Goal: Information Seeking & Learning: Learn about a topic

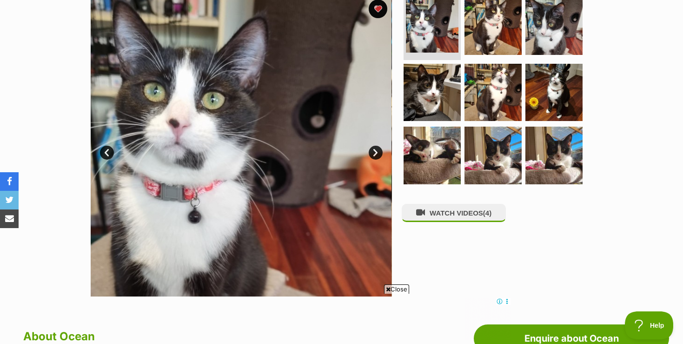
scroll to position [201, 0]
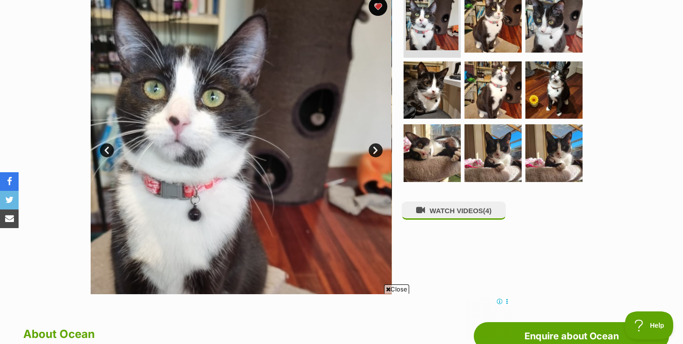
click at [366, 155] on img at bounding box center [241, 143] width 301 height 301
click at [372, 151] on link "Next" at bounding box center [376, 150] width 14 height 14
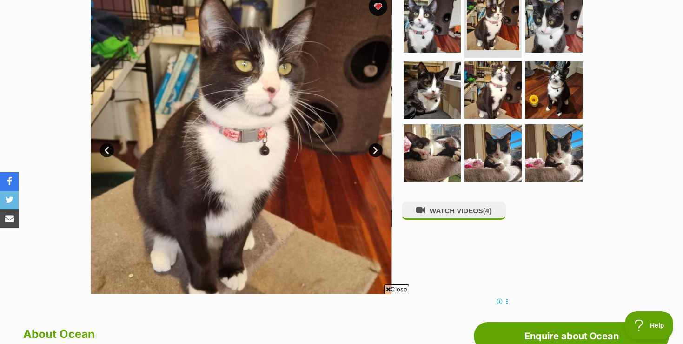
click at [372, 151] on link "Next" at bounding box center [376, 150] width 14 height 14
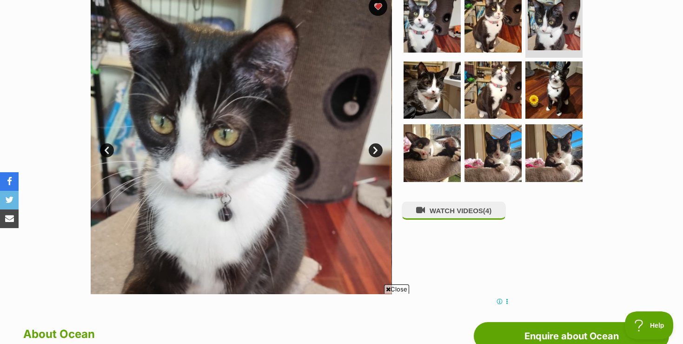
click at [372, 151] on link "Next" at bounding box center [376, 150] width 14 height 14
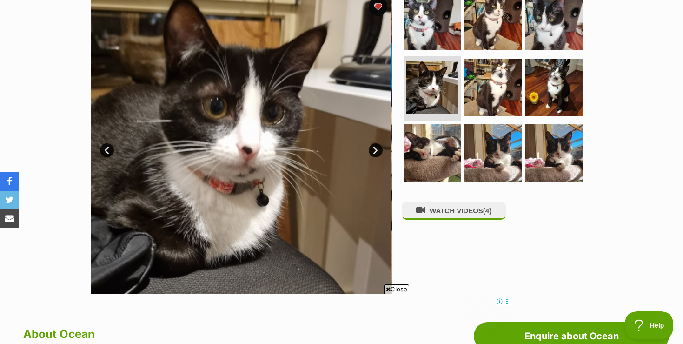
click at [372, 151] on link "Next" at bounding box center [376, 150] width 14 height 14
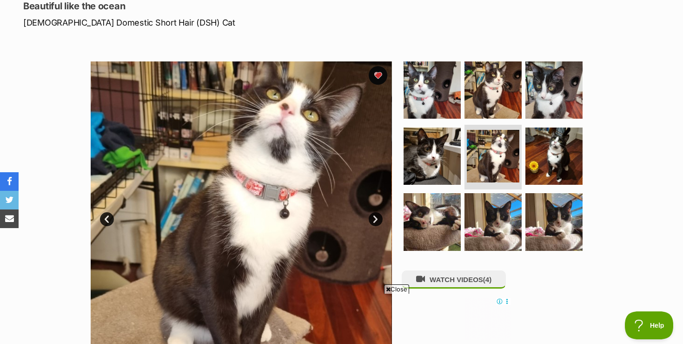
scroll to position [129, 0]
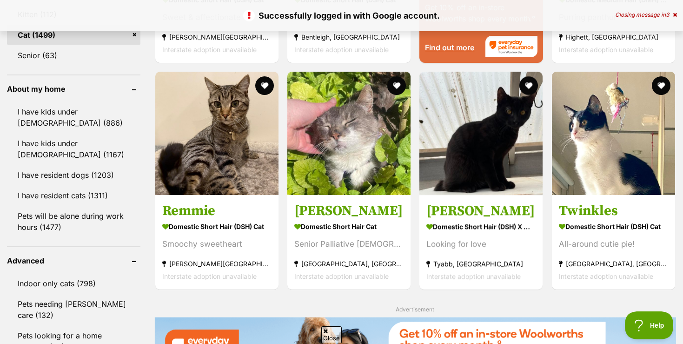
scroll to position [990, 0]
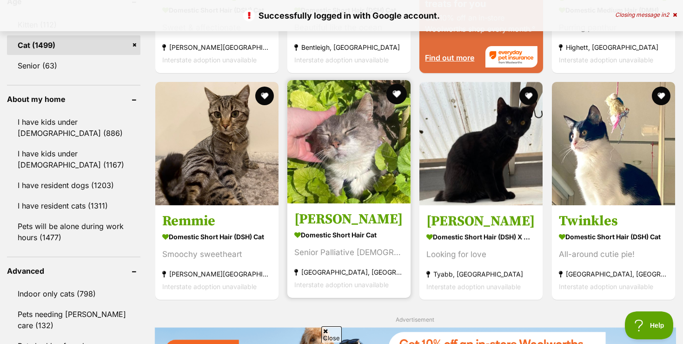
click at [397, 99] on button "favourite" at bounding box center [397, 94] width 20 height 20
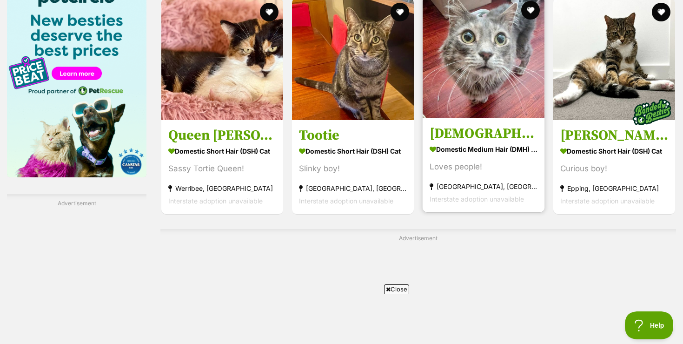
scroll to position [1466, 0]
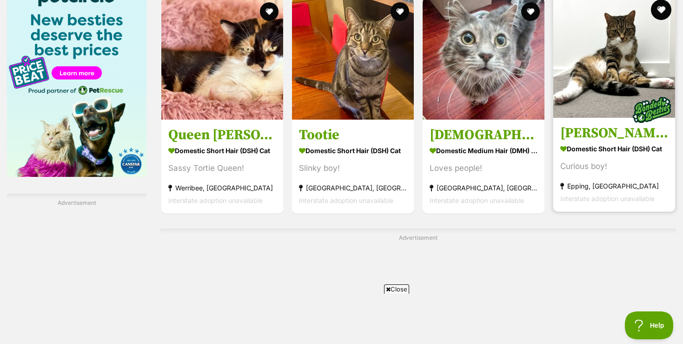
click at [664, 4] on button "favourite" at bounding box center [661, 10] width 20 height 20
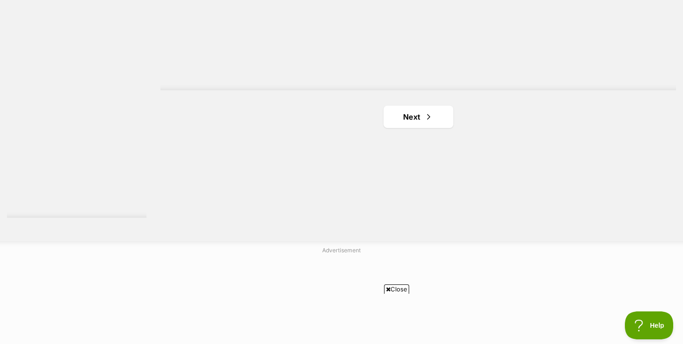
scroll to position [1706, 0]
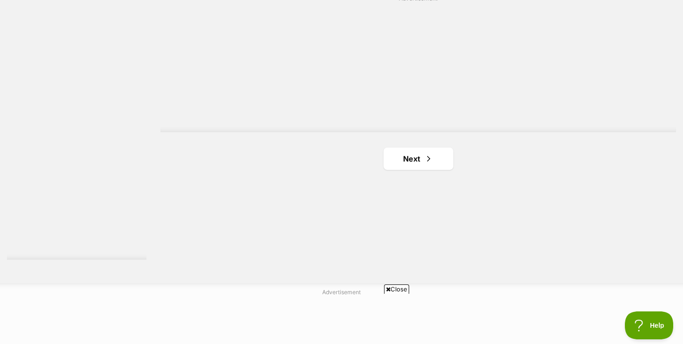
click at [394, 287] on span "Close" at bounding box center [396, 288] width 25 height 9
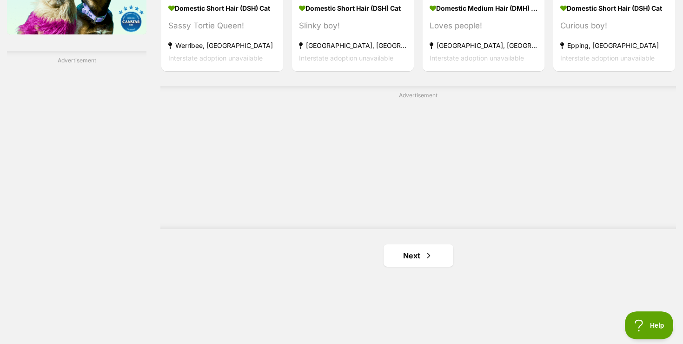
scroll to position [1642, 0]
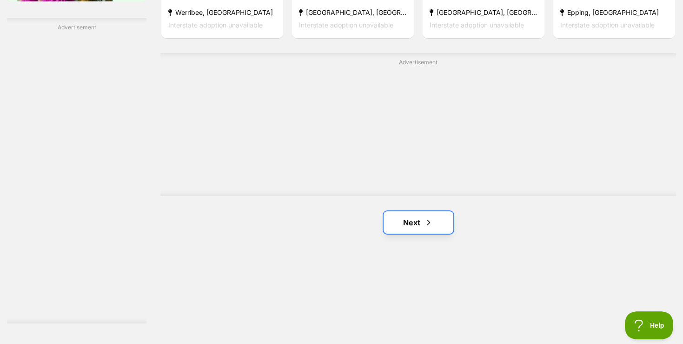
click at [403, 224] on link "Next" at bounding box center [419, 222] width 70 height 22
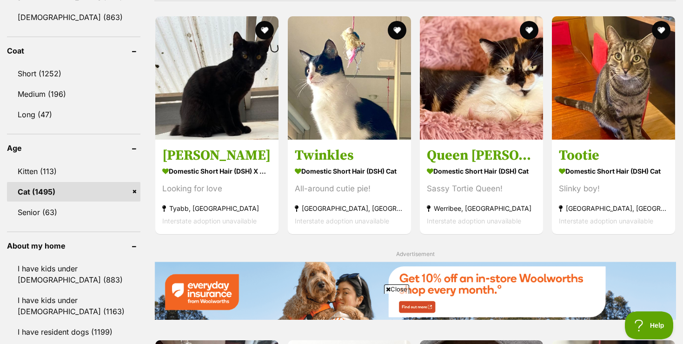
scroll to position [843, 0]
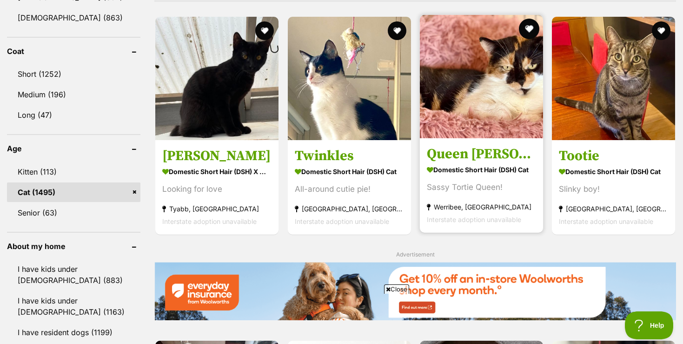
click at [530, 27] on button "favourite" at bounding box center [529, 29] width 20 height 20
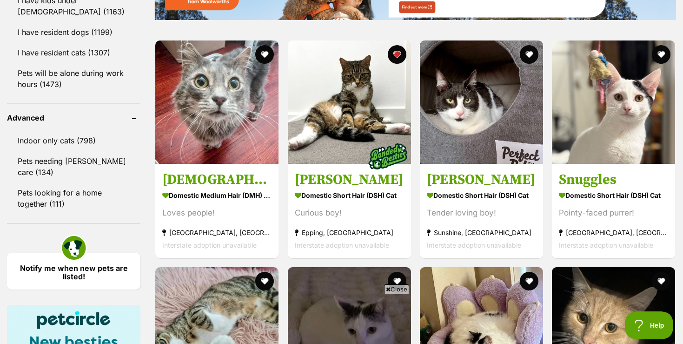
scroll to position [1146, 0]
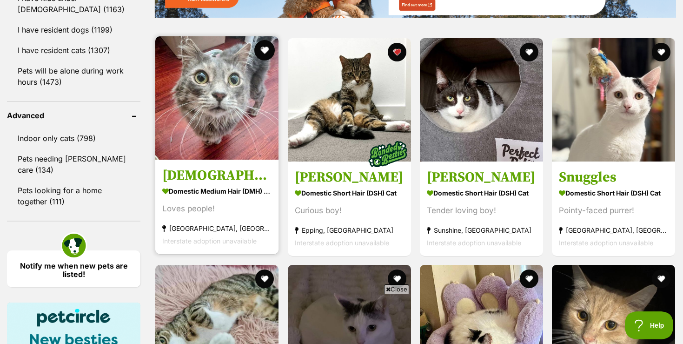
click at [271, 50] on button "favourite" at bounding box center [265, 50] width 20 height 20
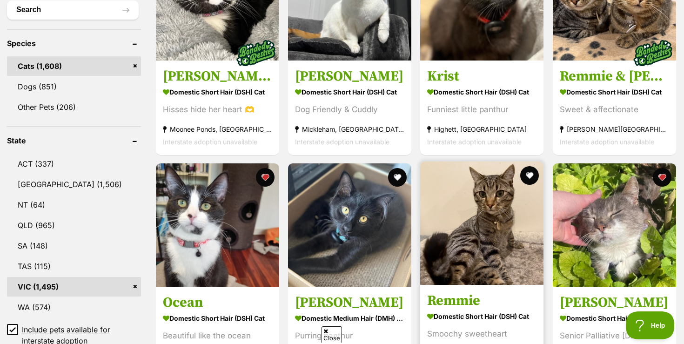
scroll to position [39, 0]
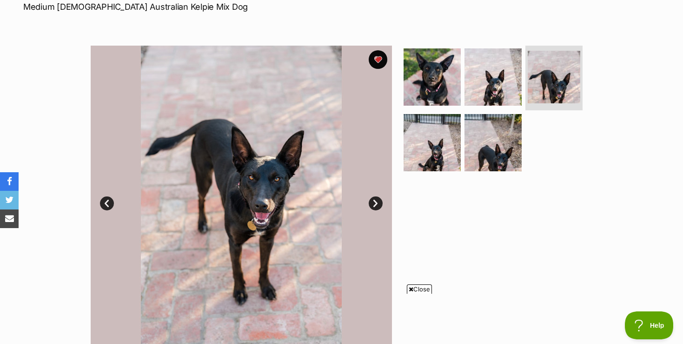
scroll to position [149, 0]
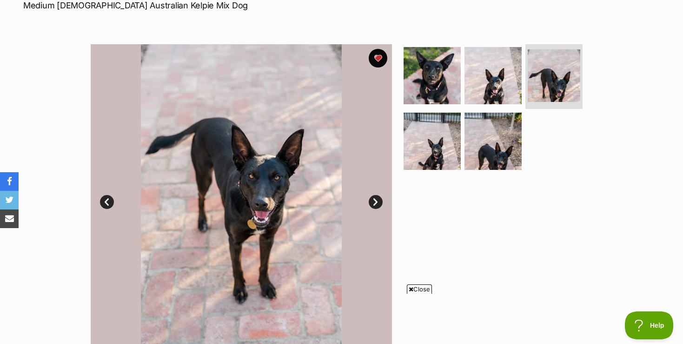
click at [371, 197] on link "Next" at bounding box center [376, 202] width 14 height 14
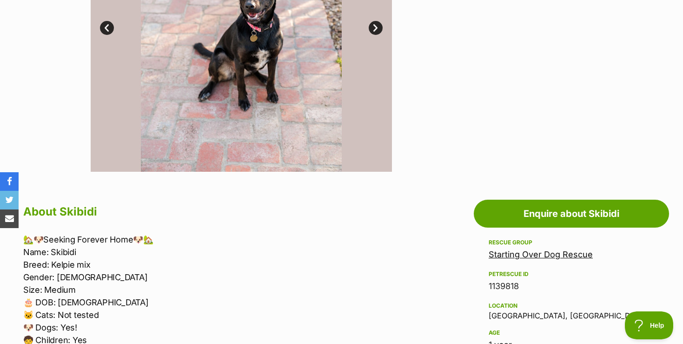
scroll to position [0, 0]
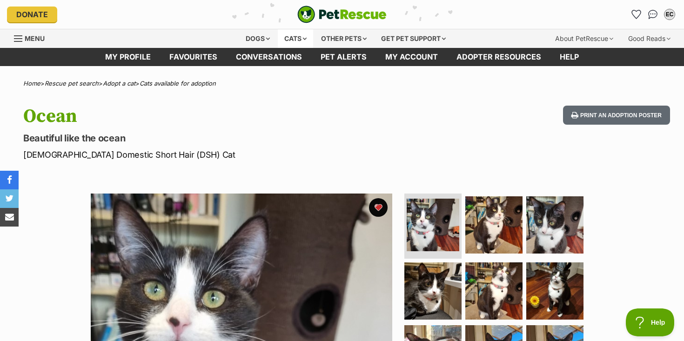
click at [296, 38] on div "Cats" at bounding box center [295, 38] width 35 height 19
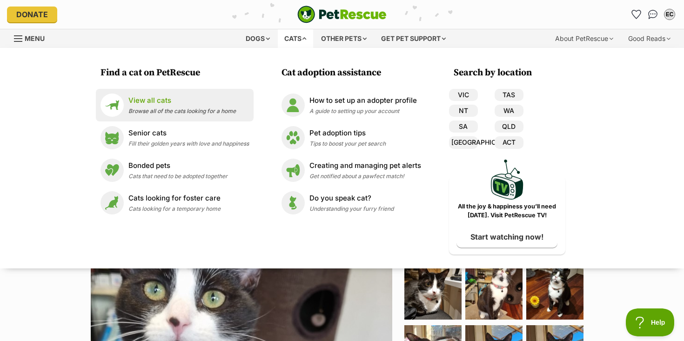
click at [177, 111] on span "Browse all of the cats looking for a home" at bounding box center [181, 110] width 107 height 7
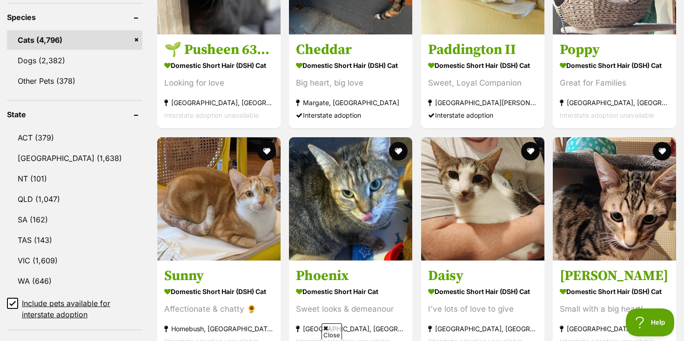
scroll to position [396, 0]
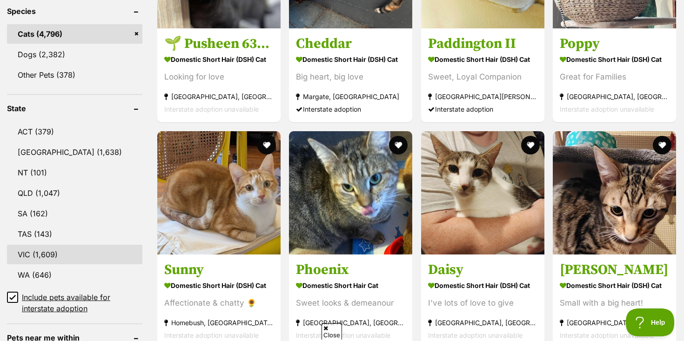
click at [28, 249] on link "VIC (1,609)" at bounding box center [74, 255] width 135 height 20
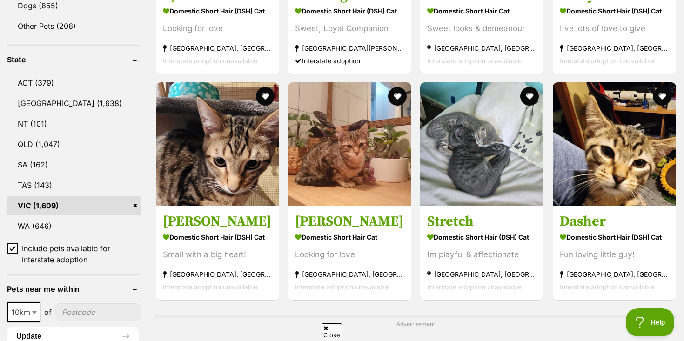
scroll to position [439, 0]
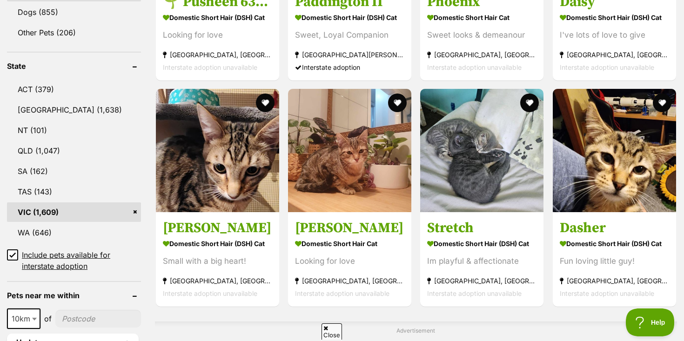
click at [10, 260] on span at bounding box center [12, 260] width 11 height 22
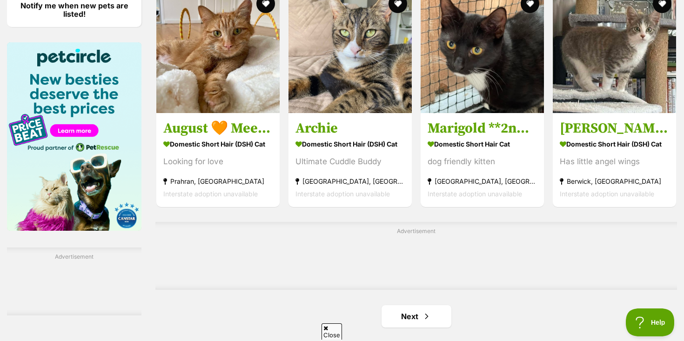
scroll to position [1381, 0]
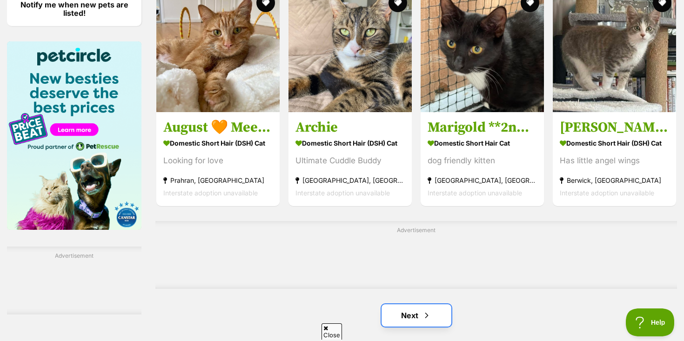
click at [408, 320] on link "Next" at bounding box center [416, 315] width 70 height 22
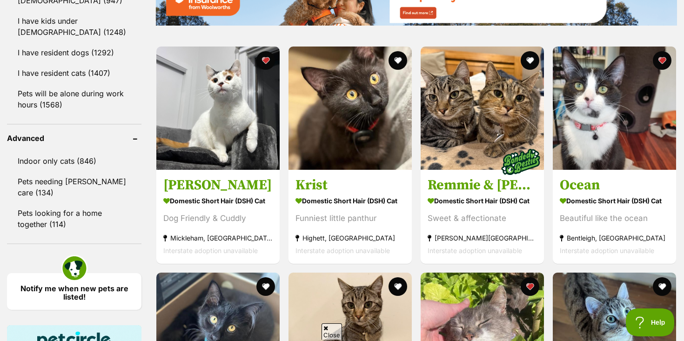
scroll to position [1100, 0]
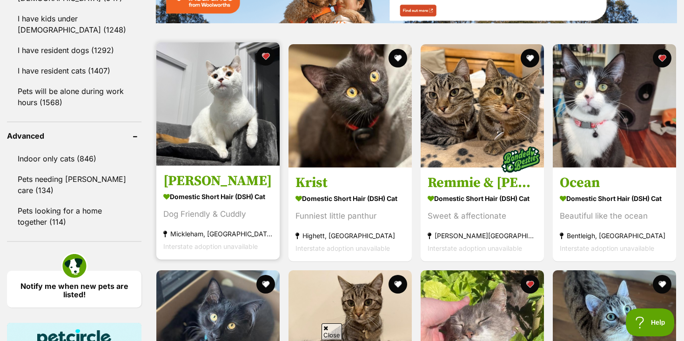
click at [194, 190] on h3 "[PERSON_NAME]" at bounding box center [217, 181] width 109 height 18
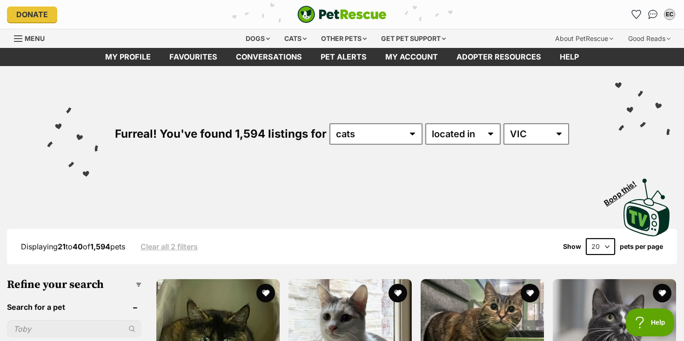
scroll to position [0, 0]
click at [315, 13] on img "PetRescue" at bounding box center [341, 15] width 89 height 18
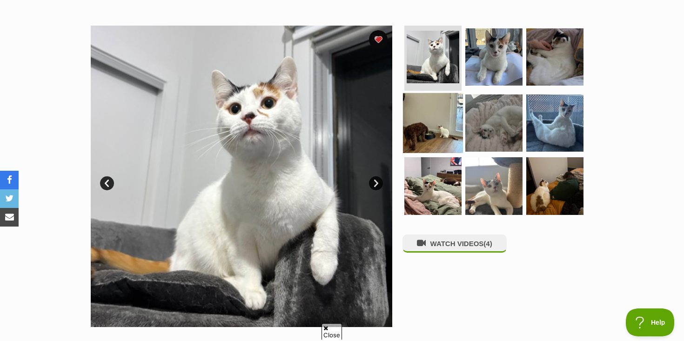
click at [440, 123] on img at bounding box center [433, 123] width 60 height 60
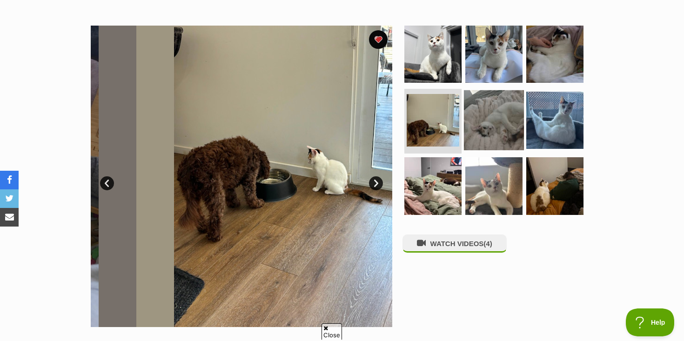
click at [490, 124] on img at bounding box center [494, 120] width 60 height 60
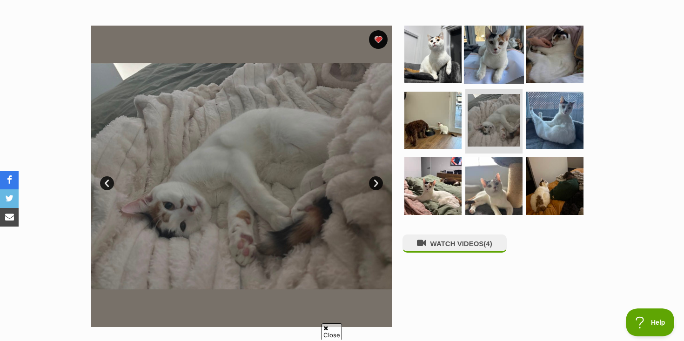
click at [497, 42] on img at bounding box center [494, 54] width 60 height 60
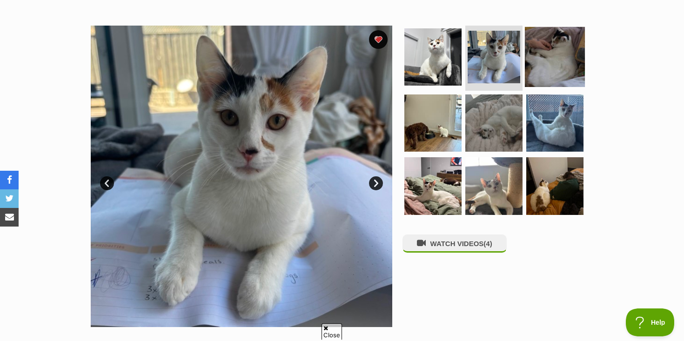
click at [544, 35] on img at bounding box center [555, 57] width 60 height 60
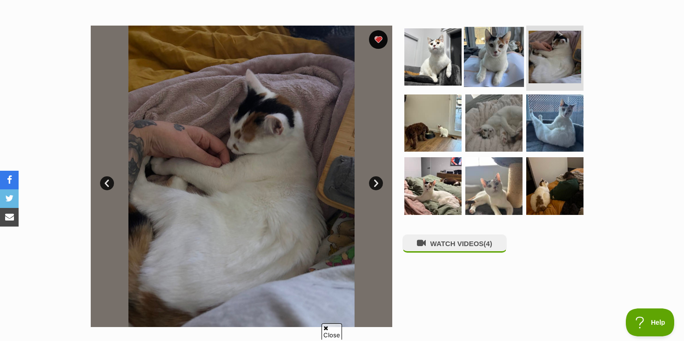
click at [509, 42] on img at bounding box center [494, 57] width 60 height 60
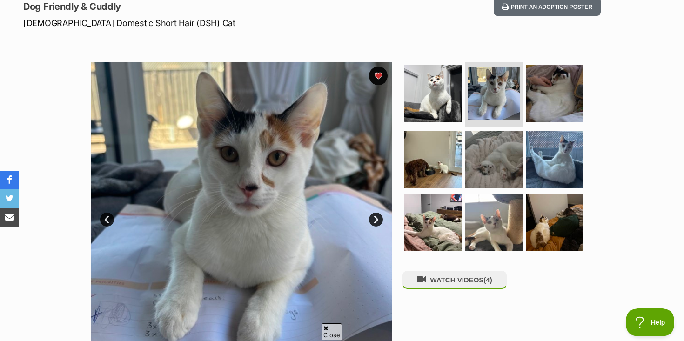
scroll to position [133, 0]
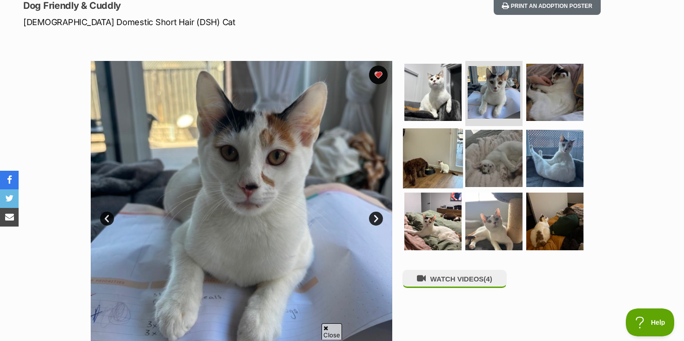
click at [442, 143] on img at bounding box center [433, 158] width 60 height 60
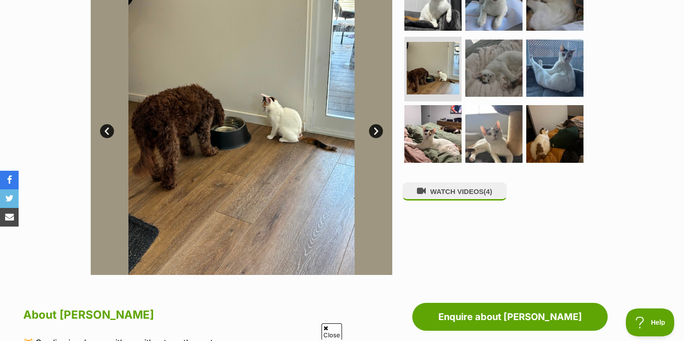
scroll to position [228, 0]
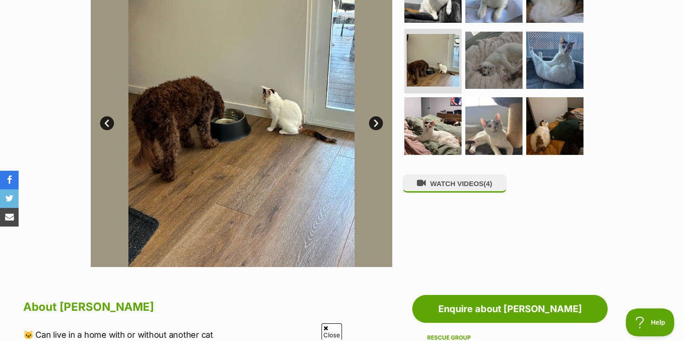
click at [380, 119] on link "Next" at bounding box center [376, 123] width 14 height 14
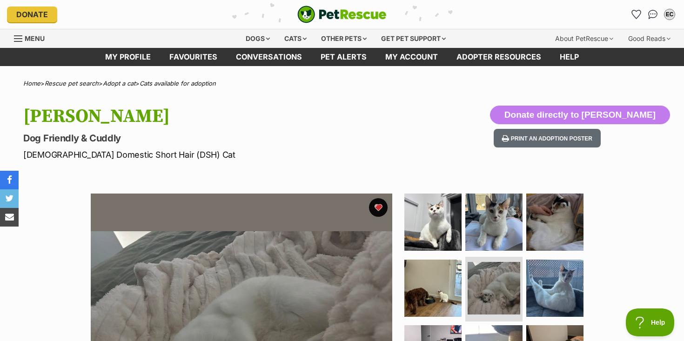
scroll to position [0, 0]
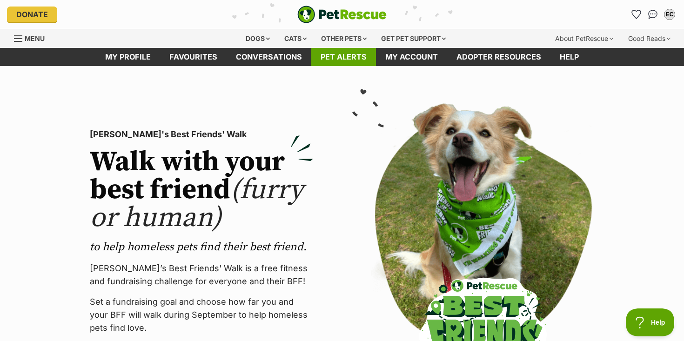
click at [353, 59] on link "Pet alerts" at bounding box center [343, 57] width 65 height 18
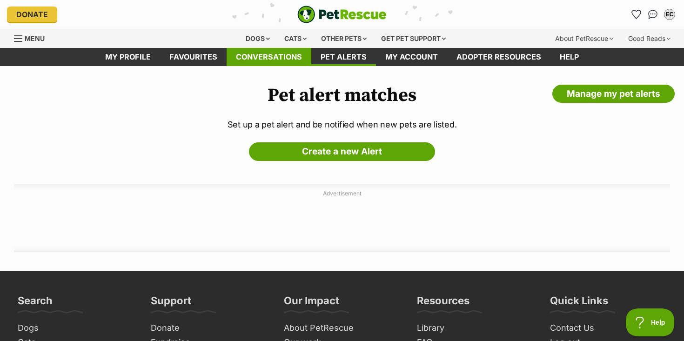
click at [281, 53] on link "Conversations" at bounding box center [269, 57] width 85 height 18
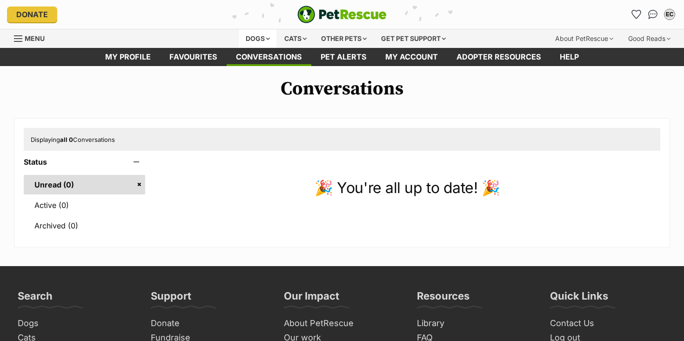
click at [253, 36] on div "Dogs" at bounding box center [257, 38] width 37 height 19
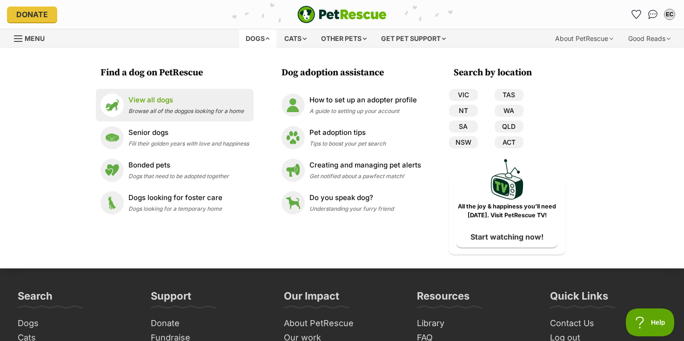
click at [174, 103] on p "View all dogs" at bounding box center [185, 100] width 115 height 11
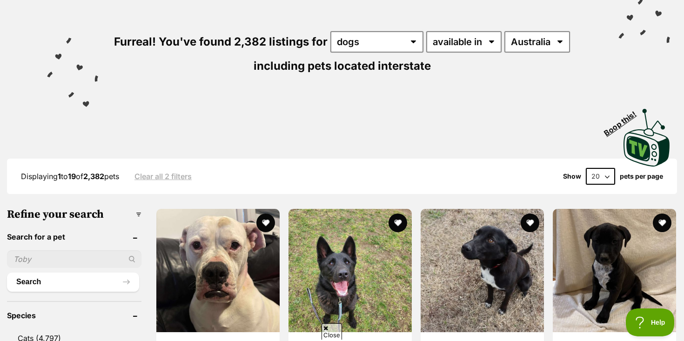
scroll to position [91, 0]
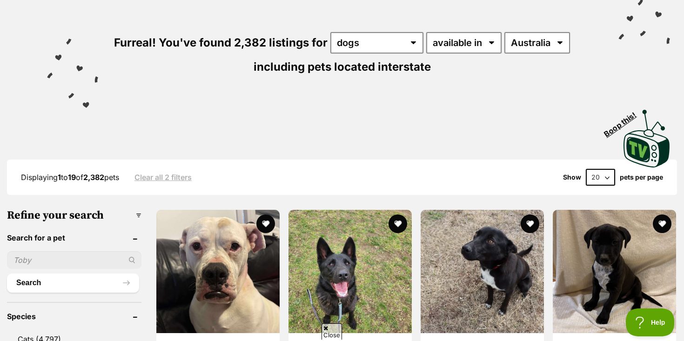
click at [35, 263] on input "text" at bounding box center [74, 260] width 134 height 18
type input "[PERSON_NAME]"
click at [7, 273] on button "Search" at bounding box center [73, 282] width 132 height 19
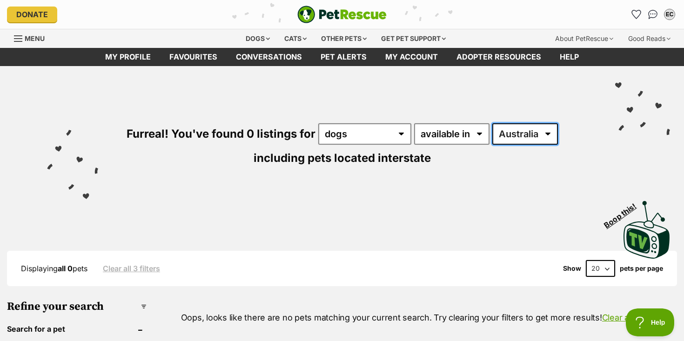
click at [503, 140] on select "Australia" at bounding box center [525, 133] width 66 height 21
click at [288, 37] on div "Cats" at bounding box center [295, 38] width 35 height 19
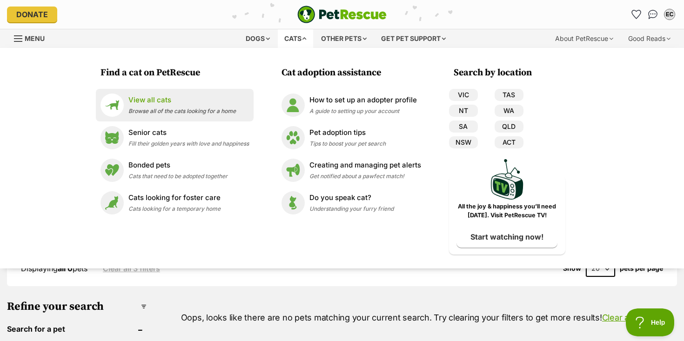
click at [169, 100] on p "View all cats" at bounding box center [181, 100] width 107 height 11
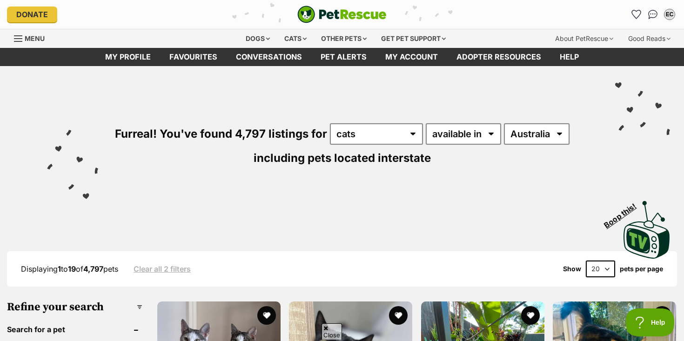
scroll to position [109, 0]
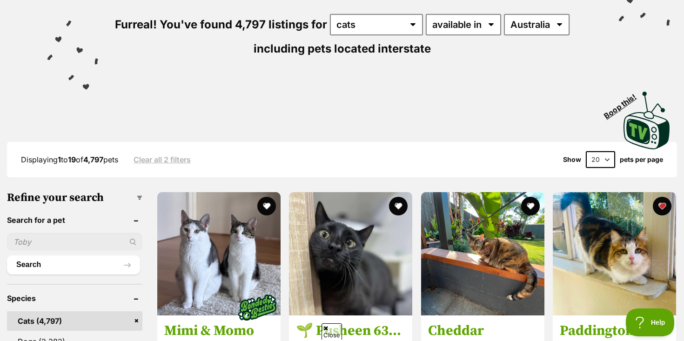
click at [45, 245] on input "text" at bounding box center [74, 242] width 135 height 18
type input "[PERSON_NAME]"
click at [7, 255] on button "Search" at bounding box center [73, 264] width 133 height 19
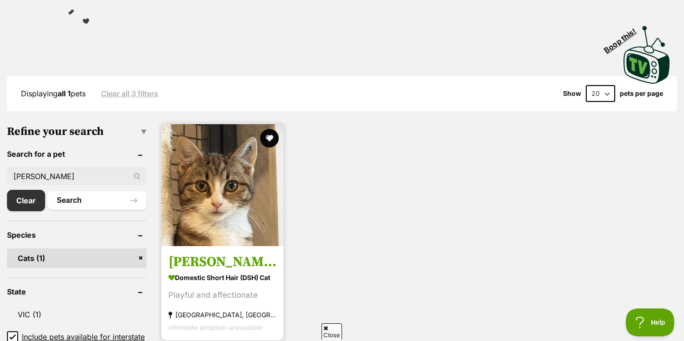
click at [203, 260] on h3 "[PERSON_NAME] **2nd Chance Cat Rescue**" at bounding box center [222, 262] width 108 height 18
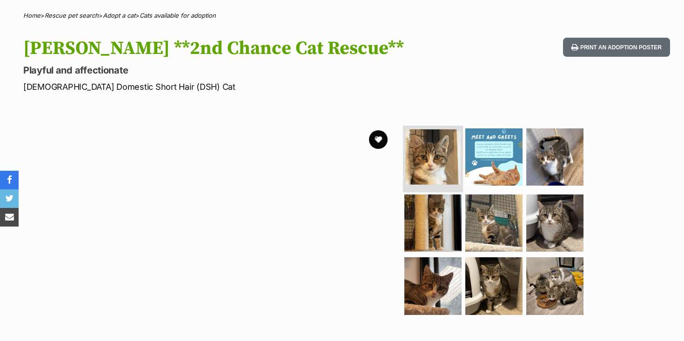
click at [449, 151] on img at bounding box center [432, 156] width 55 height 55
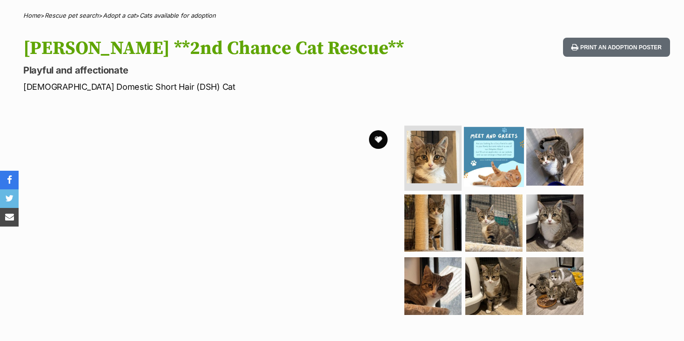
click at [479, 155] on img at bounding box center [494, 157] width 60 height 60
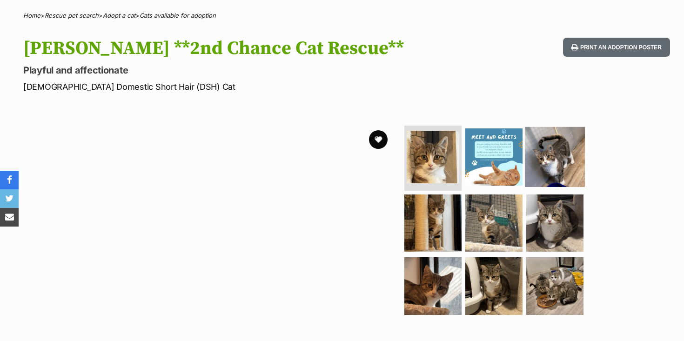
click at [557, 160] on img at bounding box center [555, 157] width 60 height 60
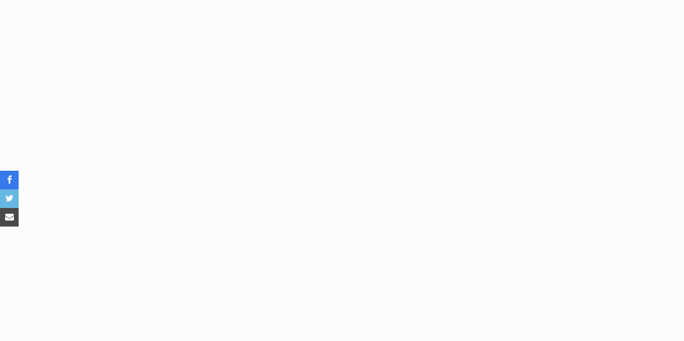
scroll to position [1582, 0]
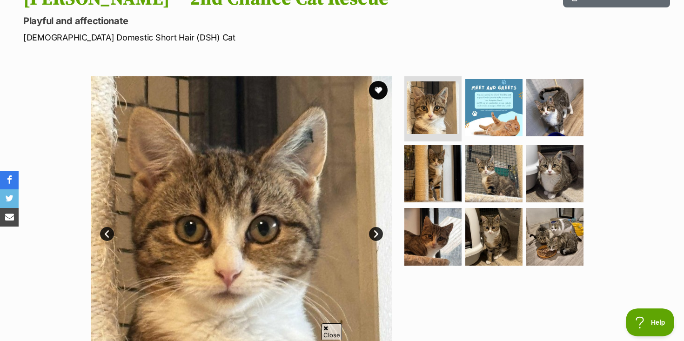
click at [375, 232] on link "Next" at bounding box center [376, 234] width 14 height 14
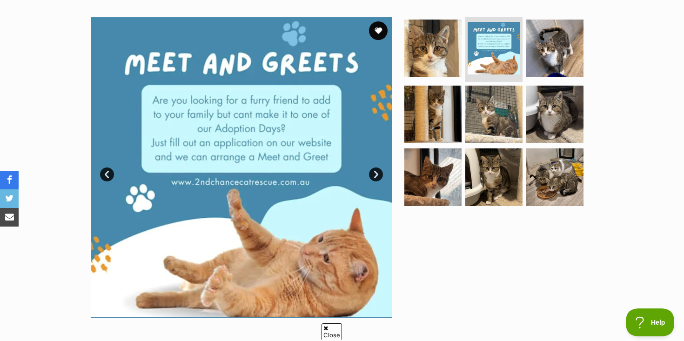
scroll to position [180, 0]
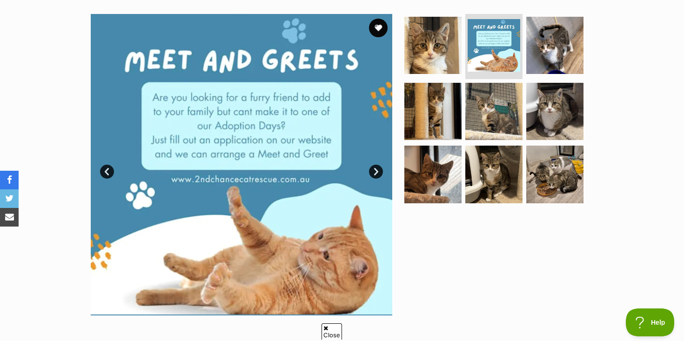
click at [375, 169] on link "Next" at bounding box center [376, 172] width 14 height 14
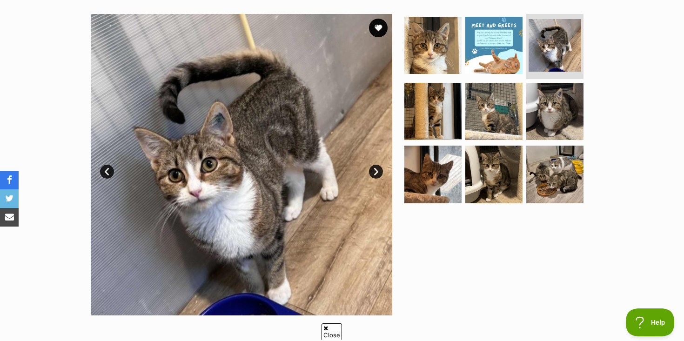
click at [375, 169] on link "Next" at bounding box center [376, 172] width 14 height 14
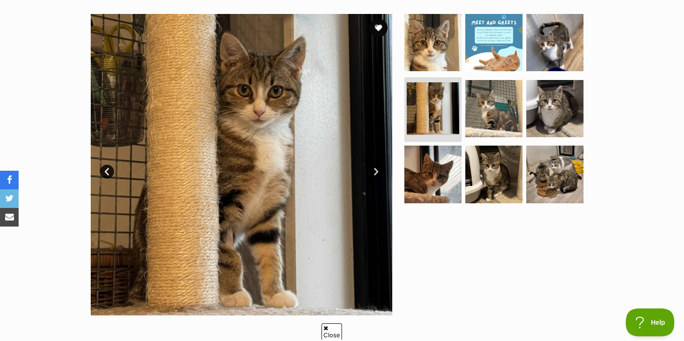
click at [375, 169] on link "Next" at bounding box center [376, 172] width 14 height 14
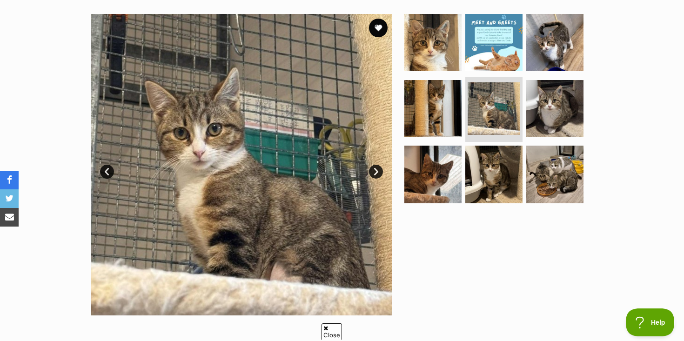
click at [375, 169] on link "Next" at bounding box center [376, 172] width 14 height 14
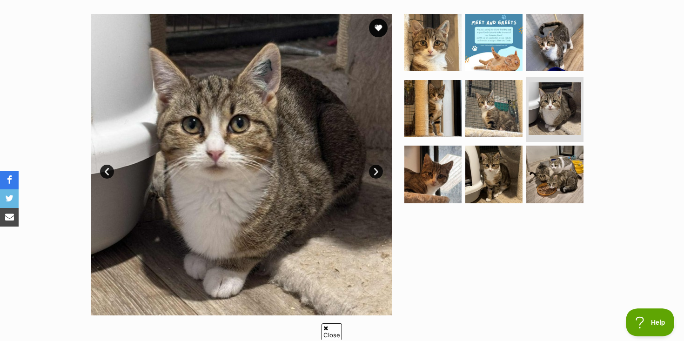
click at [375, 169] on link "Next" at bounding box center [376, 172] width 14 height 14
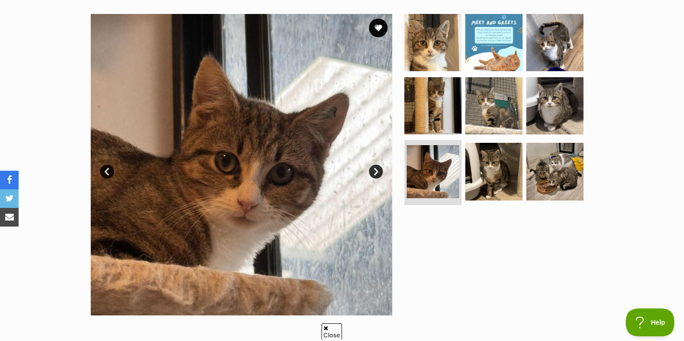
click at [375, 169] on link "Next" at bounding box center [376, 172] width 14 height 14
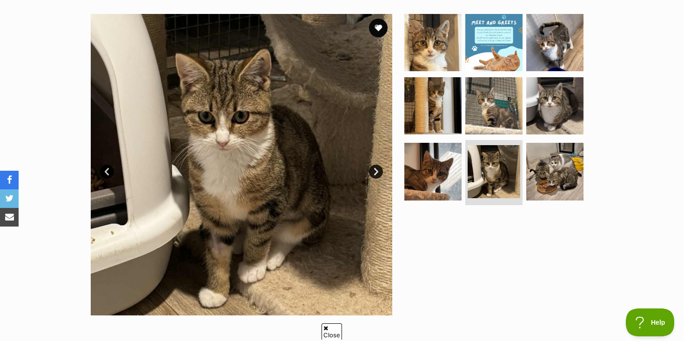
click at [375, 169] on link "Next" at bounding box center [376, 172] width 14 height 14
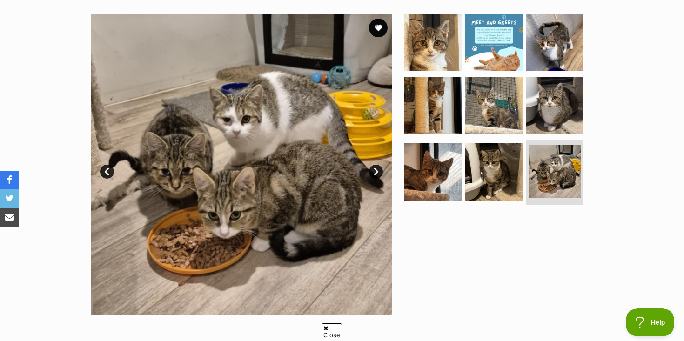
click at [375, 169] on link "Next" at bounding box center [376, 172] width 14 height 14
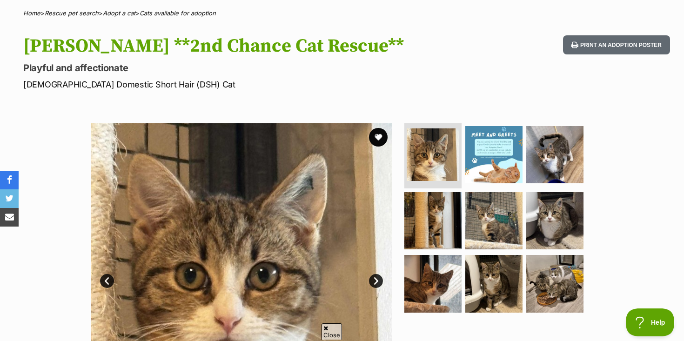
scroll to position [0, 0]
